Goal: Check status: Check status

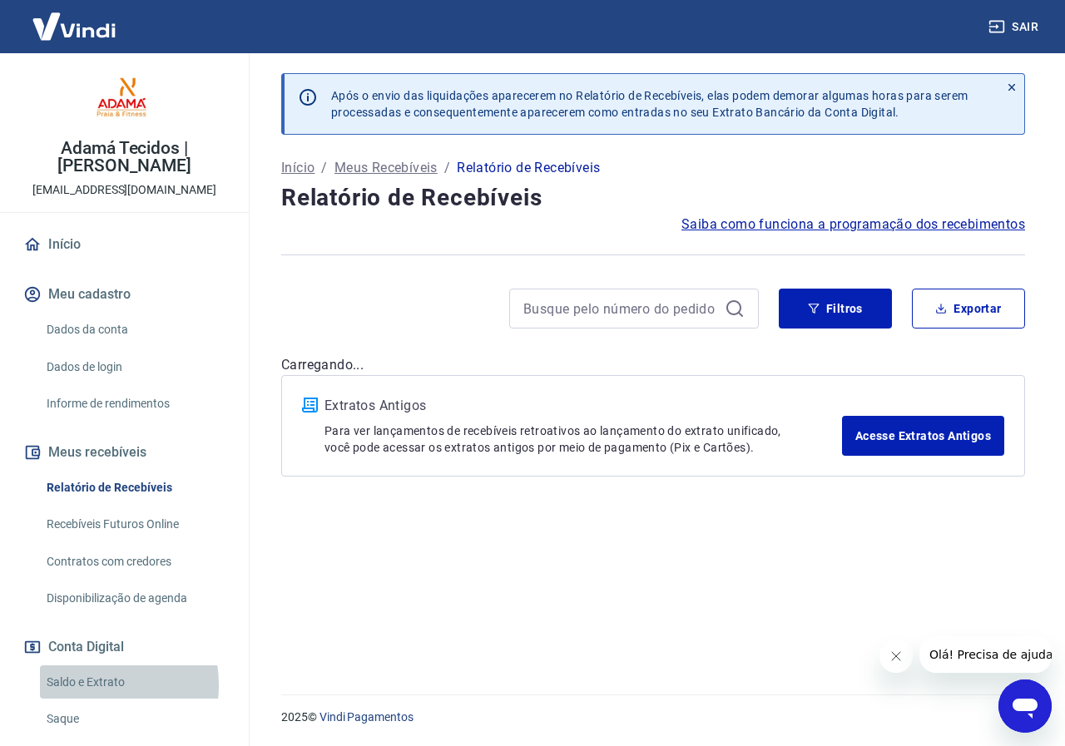
click at [92, 685] on link "Saldo e Extrato" at bounding box center [134, 683] width 189 height 34
